Goal: Book appointment/travel/reservation

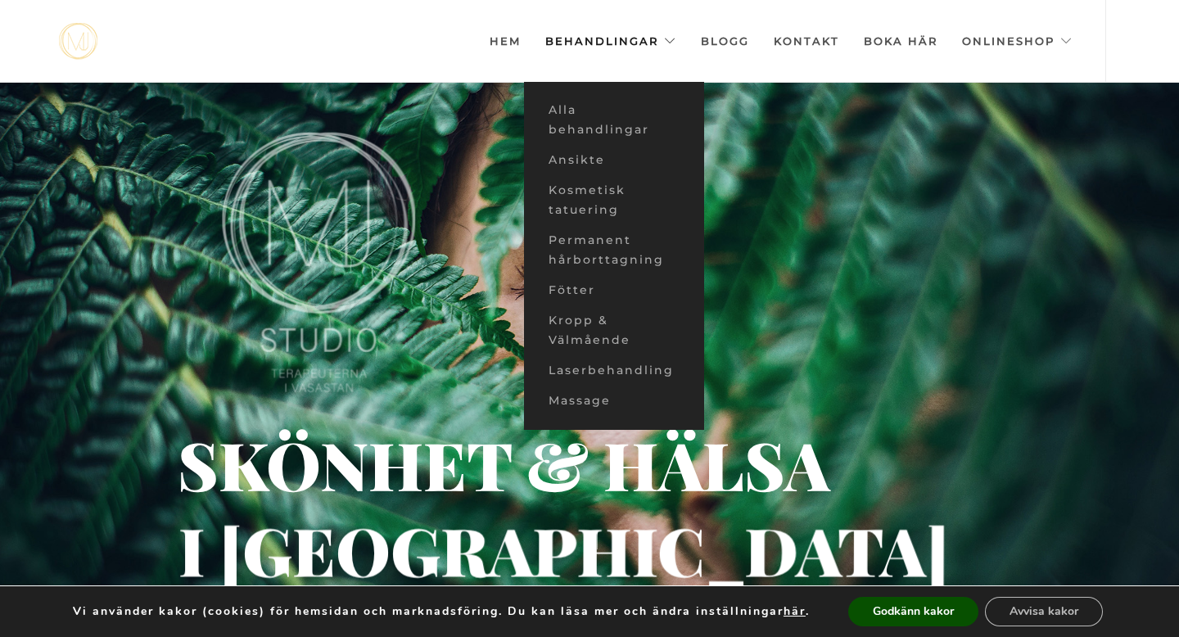
click at [625, 47] on link "Behandlingar" at bounding box center [610, 41] width 131 height 82
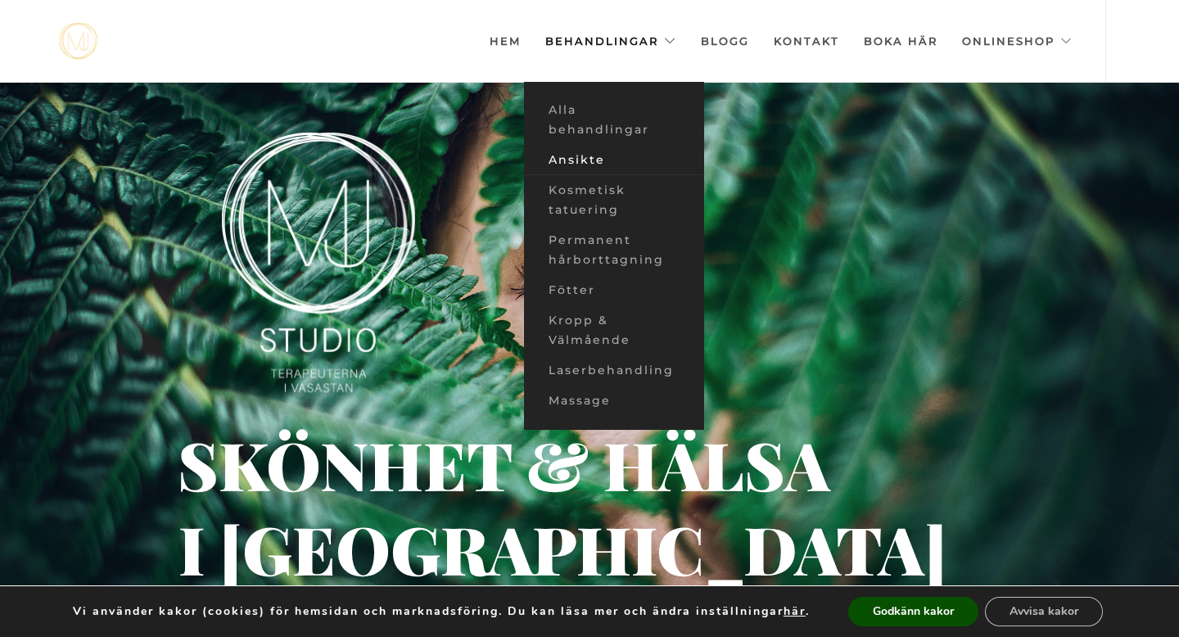
click at [600, 161] on link "Ansikte" at bounding box center [614, 160] width 180 height 30
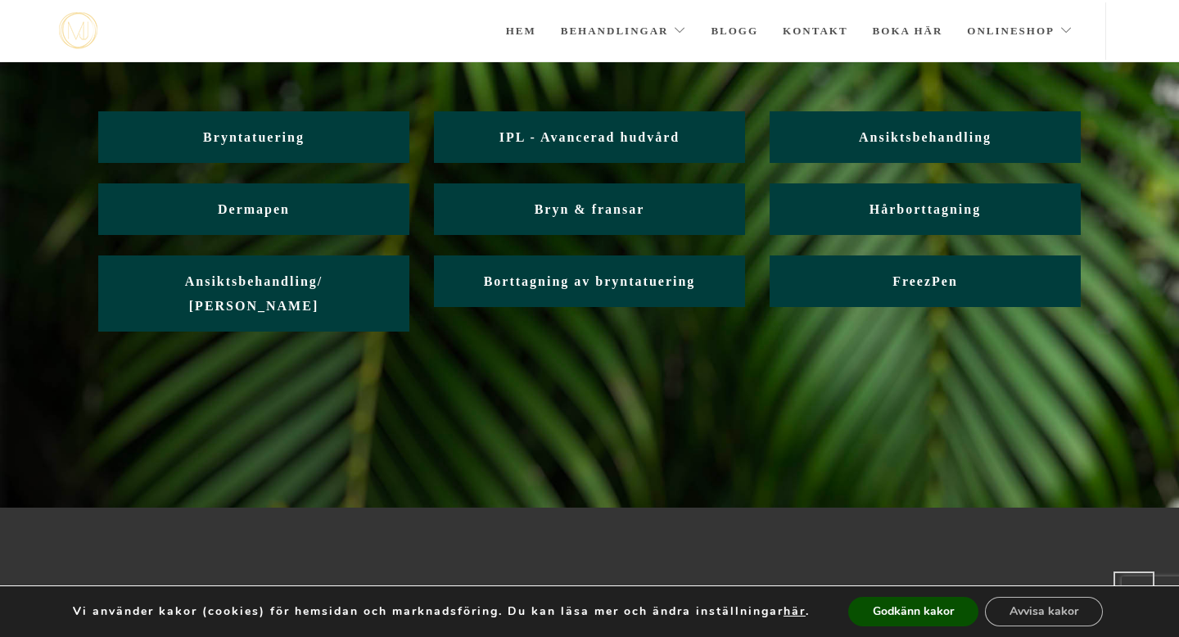
scroll to position [111, 0]
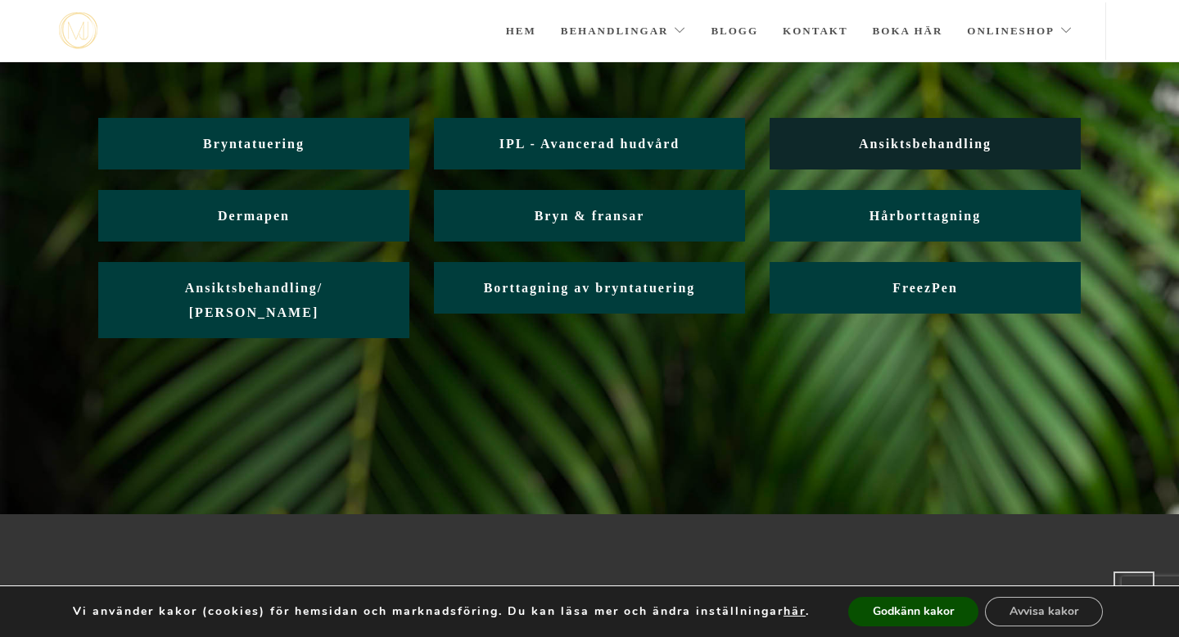
click at [994, 138] on link "Ansiktsbehandling" at bounding box center [925, 144] width 311 height 52
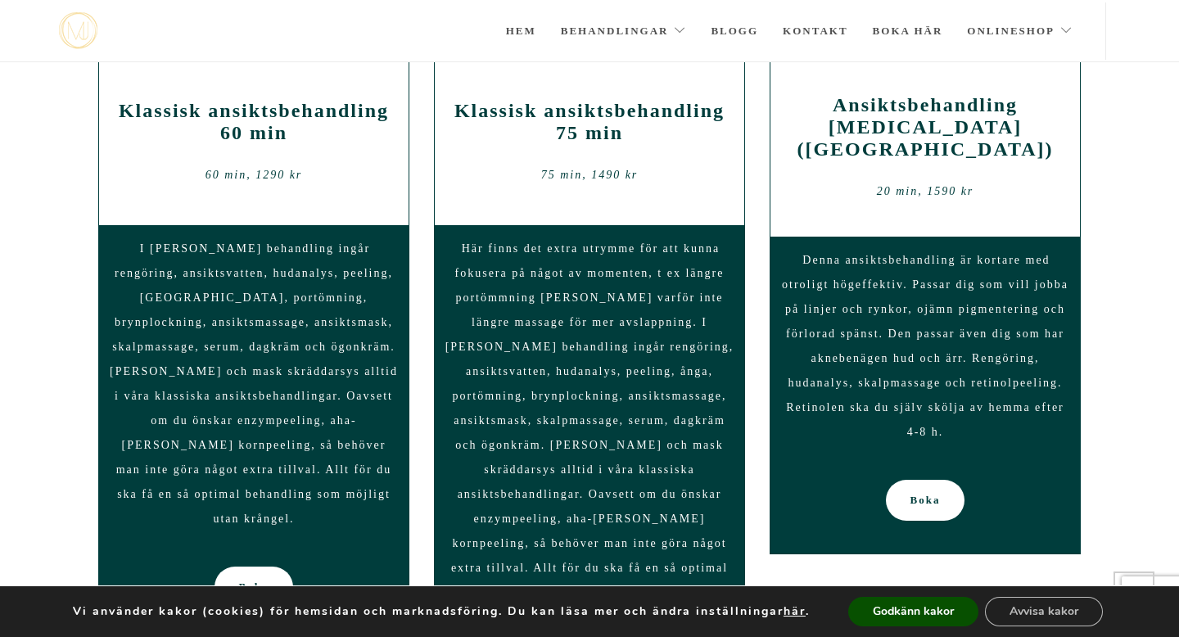
scroll to position [1367, 0]
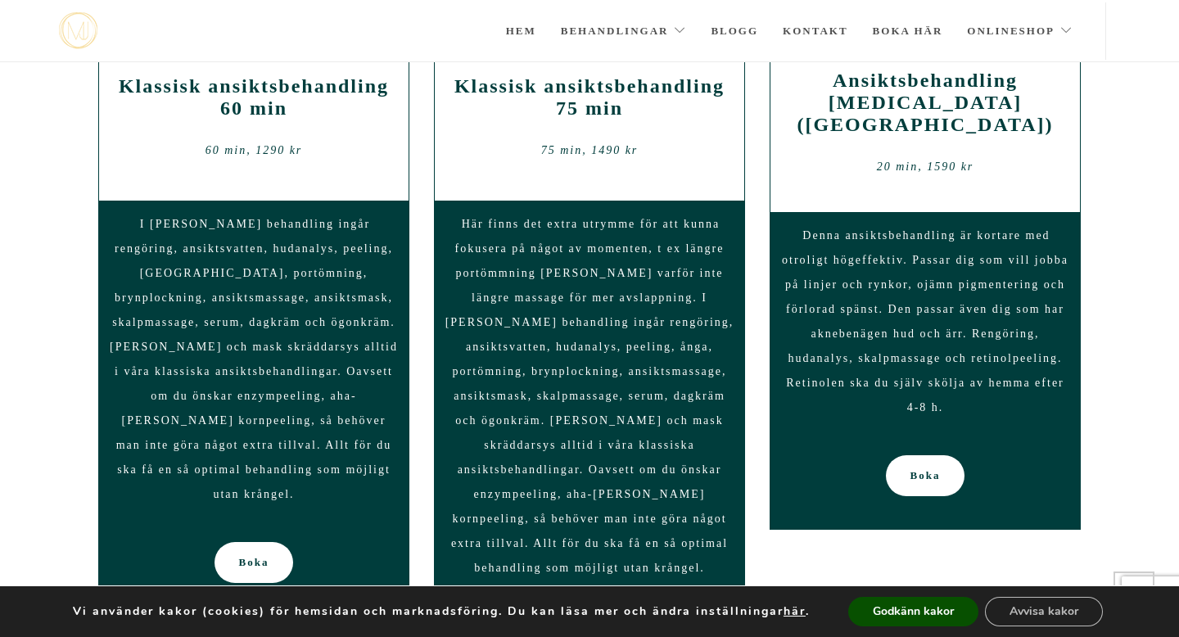
click at [1115, 217] on section "Klassisk ansiktsbehandling 60 min 60 min, 1290 kr I denna behandling ingår reng…" at bounding box center [589, 371] width 1179 height 687
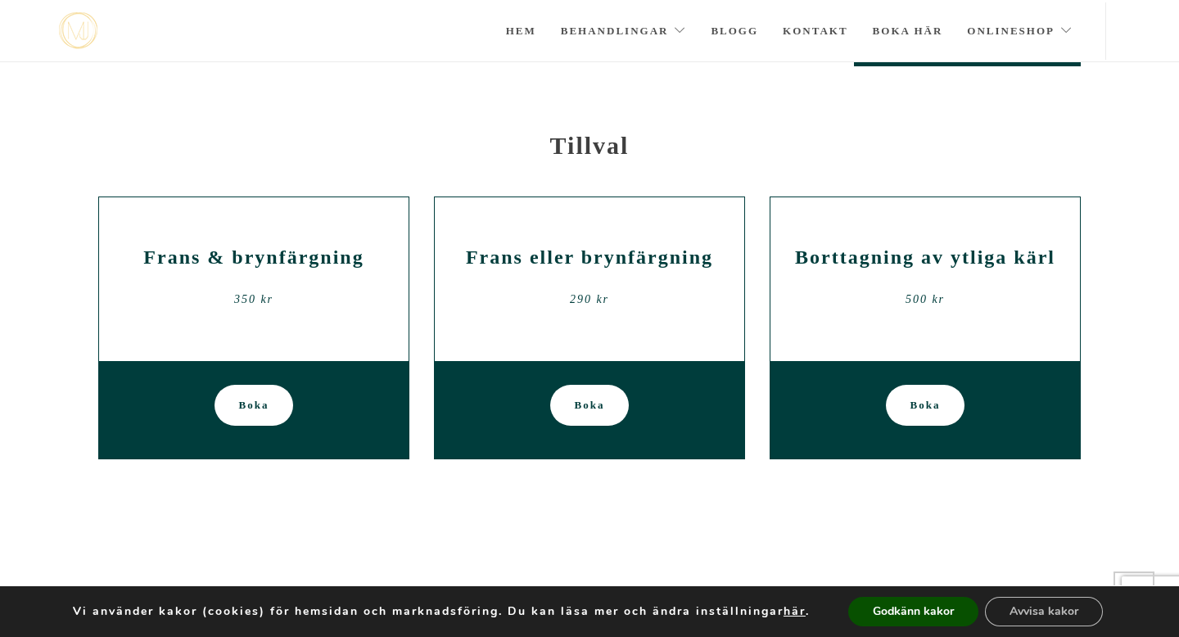
scroll to position [2539, 0]
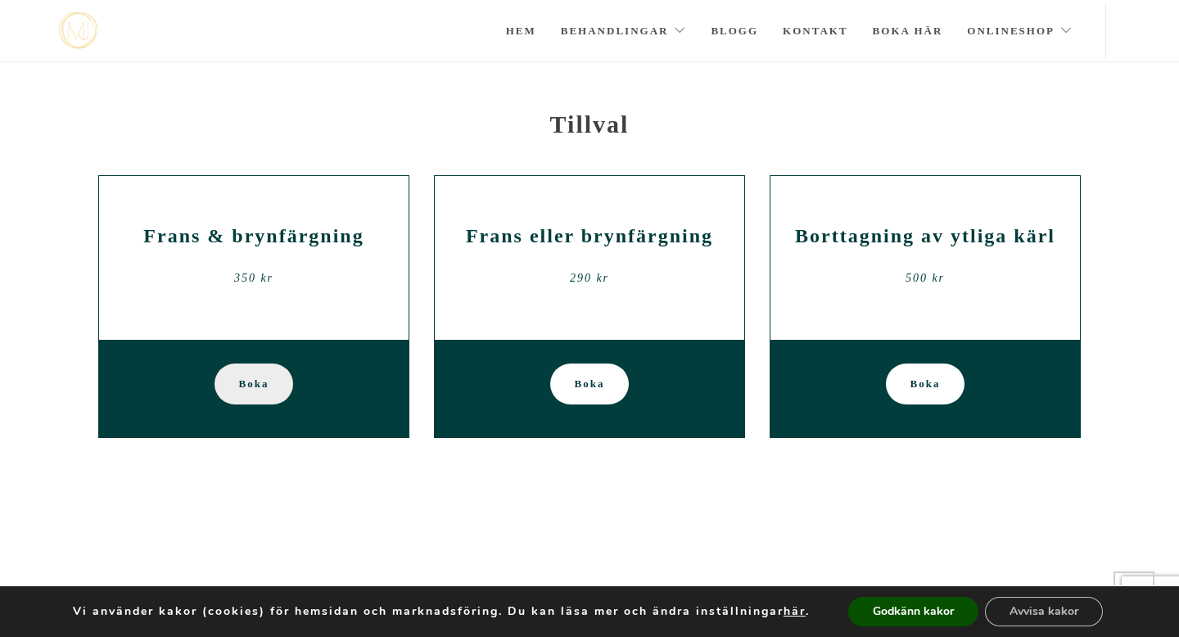
click at [249, 363] on span "Boka" at bounding box center [254, 383] width 30 height 41
